Goal: Navigation & Orientation: Go to known website

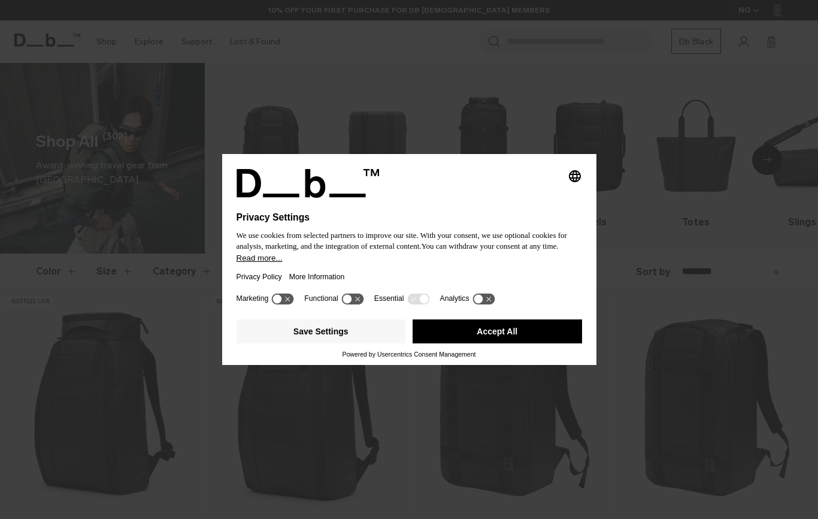
click at [510, 343] on button "Accept All" at bounding box center [498, 331] width 170 height 24
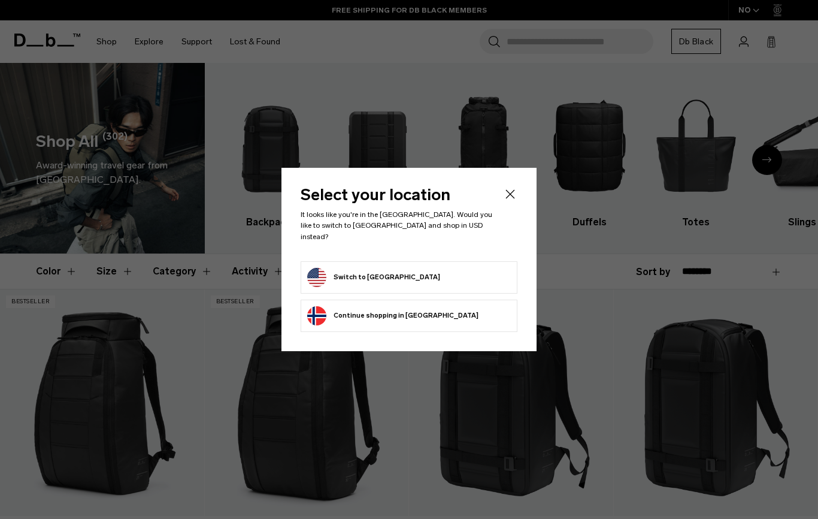
click at [427, 273] on form "Switch to [GEOGRAPHIC_DATA]" at bounding box center [409, 277] width 204 height 19
click at [349, 275] on button "Switch to [GEOGRAPHIC_DATA]" at bounding box center [373, 277] width 133 height 19
